Goal: Register for event/course

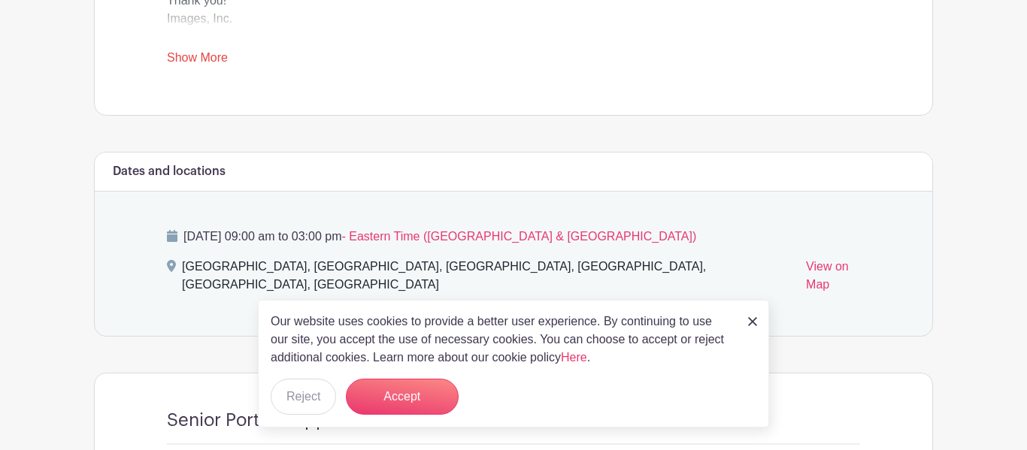
scroll to position [746, 0]
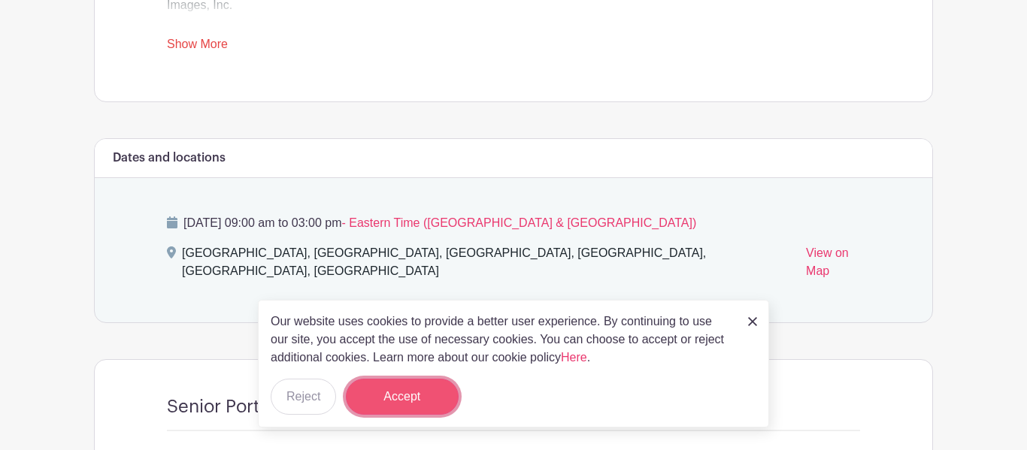
click at [425, 401] on button "Accept" at bounding box center [402, 397] width 113 height 36
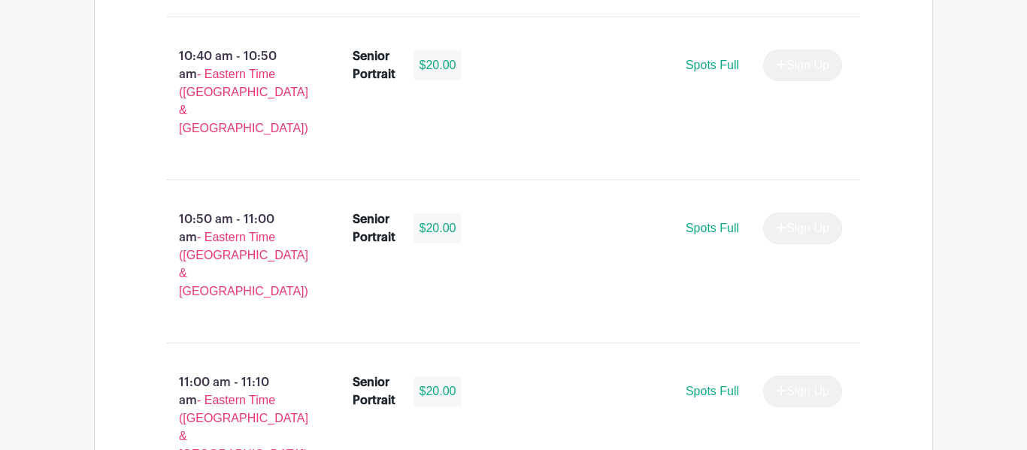
scroll to position [2773, 0]
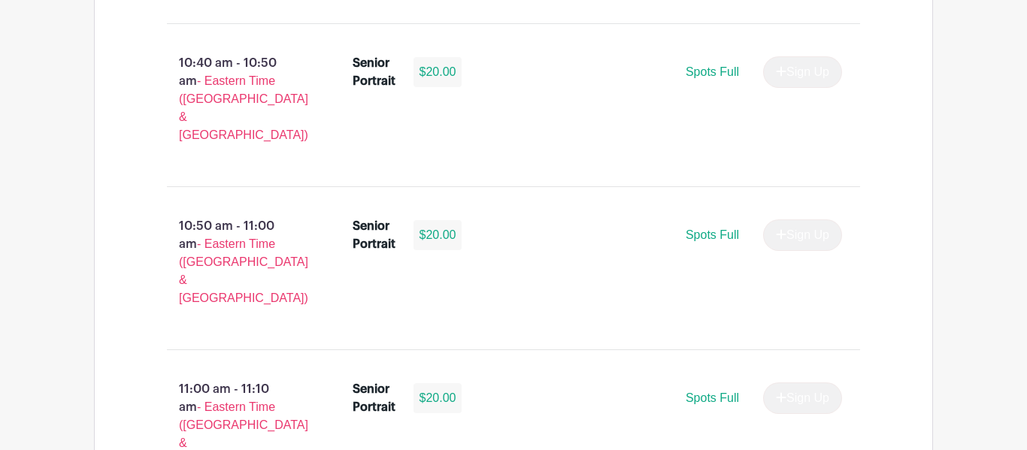
type input "1"
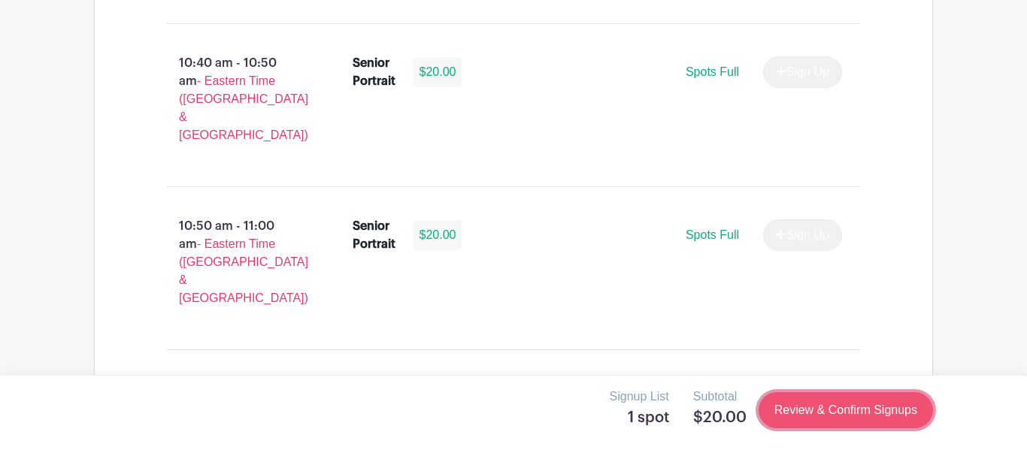
click at [817, 425] on link "Review & Confirm Signups" at bounding box center [846, 410] width 174 height 36
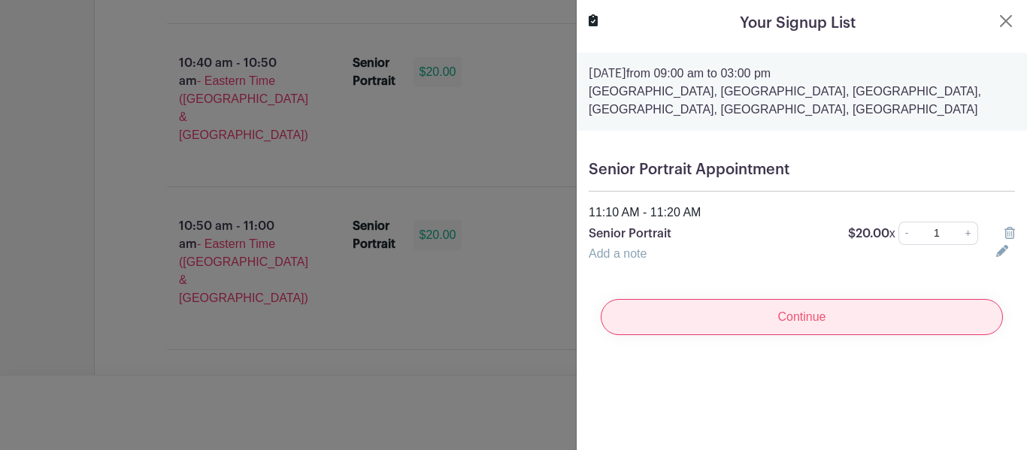
click at [826, 330] on input "Continue" at bounding box center [802, 317] width 402 height 36
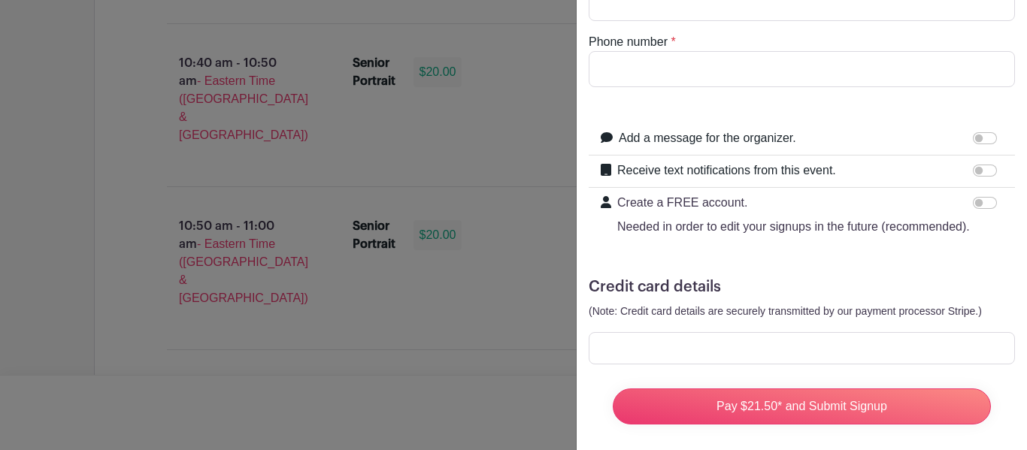
scroll to position [192, 0]
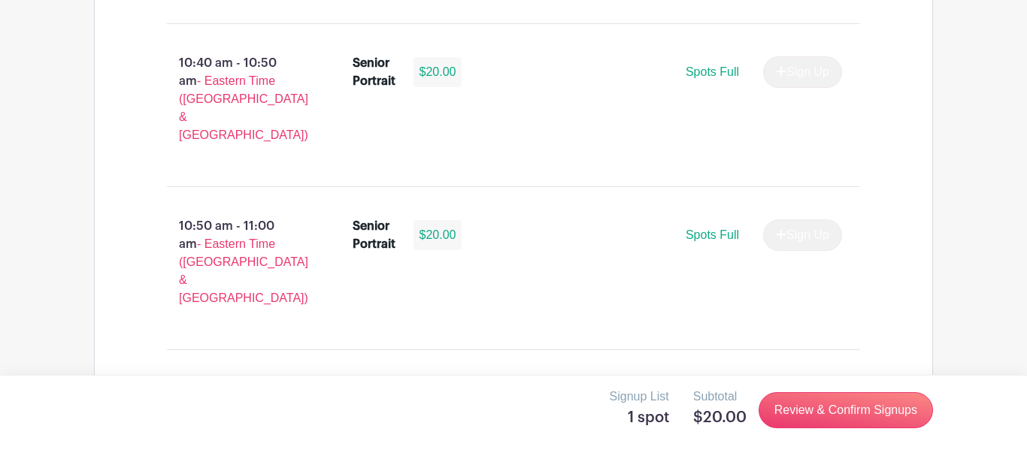
click at [506, 244] on div at bounding box center [513, 225] width 1027 height 450
